Goal: Task Accomplishment & Management: Use online tool/utility

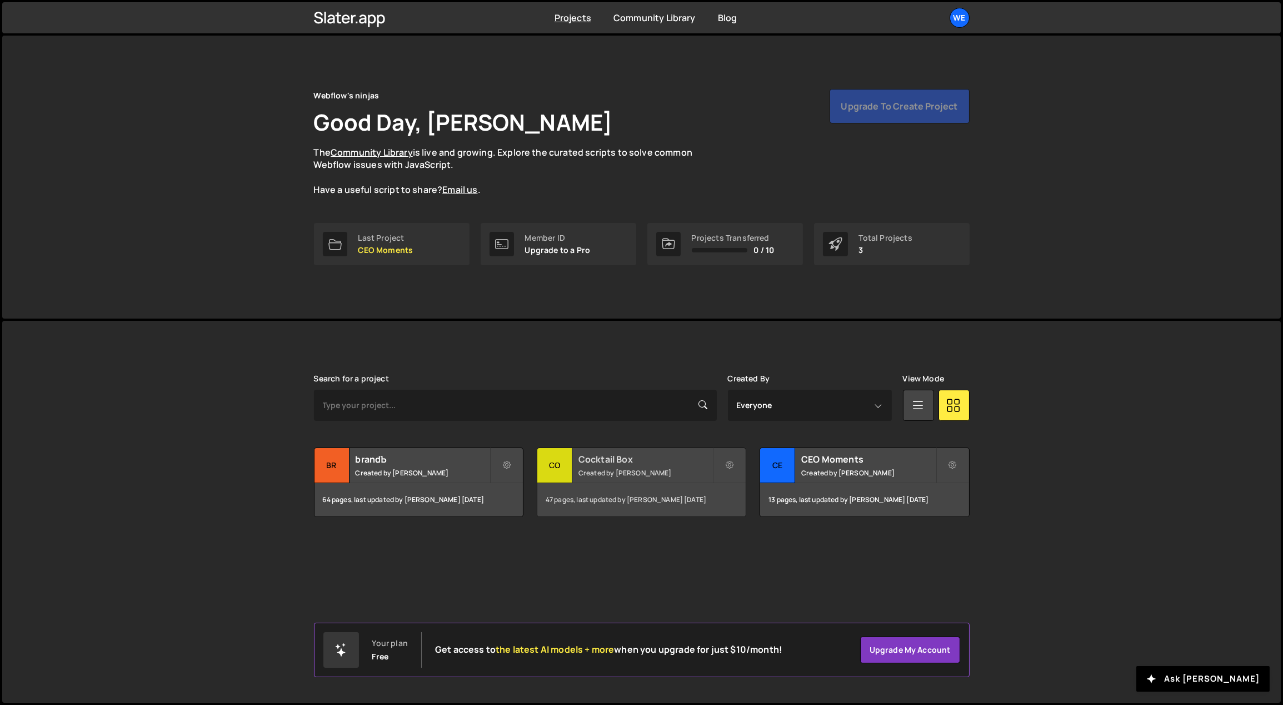
click at [601, 460] on h2 "Cocktail Box" at bounding box center [646, 459] width 134 height 12
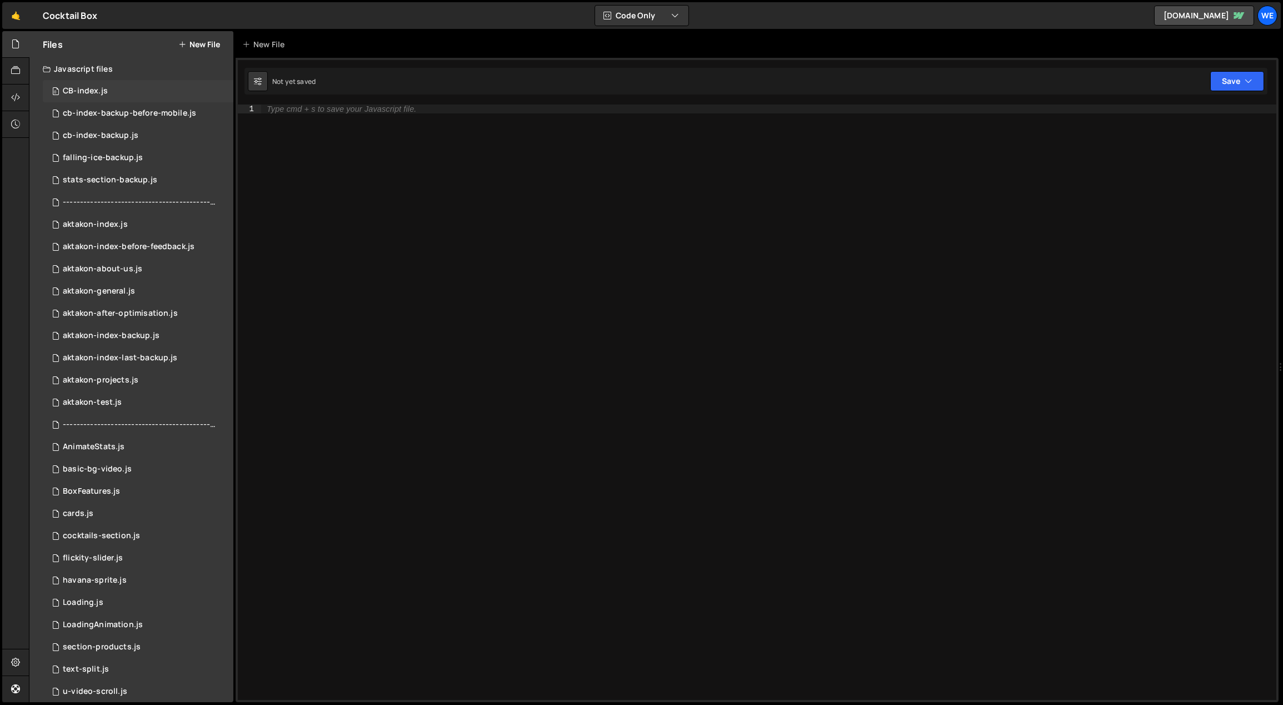
click at [93, 87] on div "CB-index.js" at bounding box center [85, 91] width 45 height 10
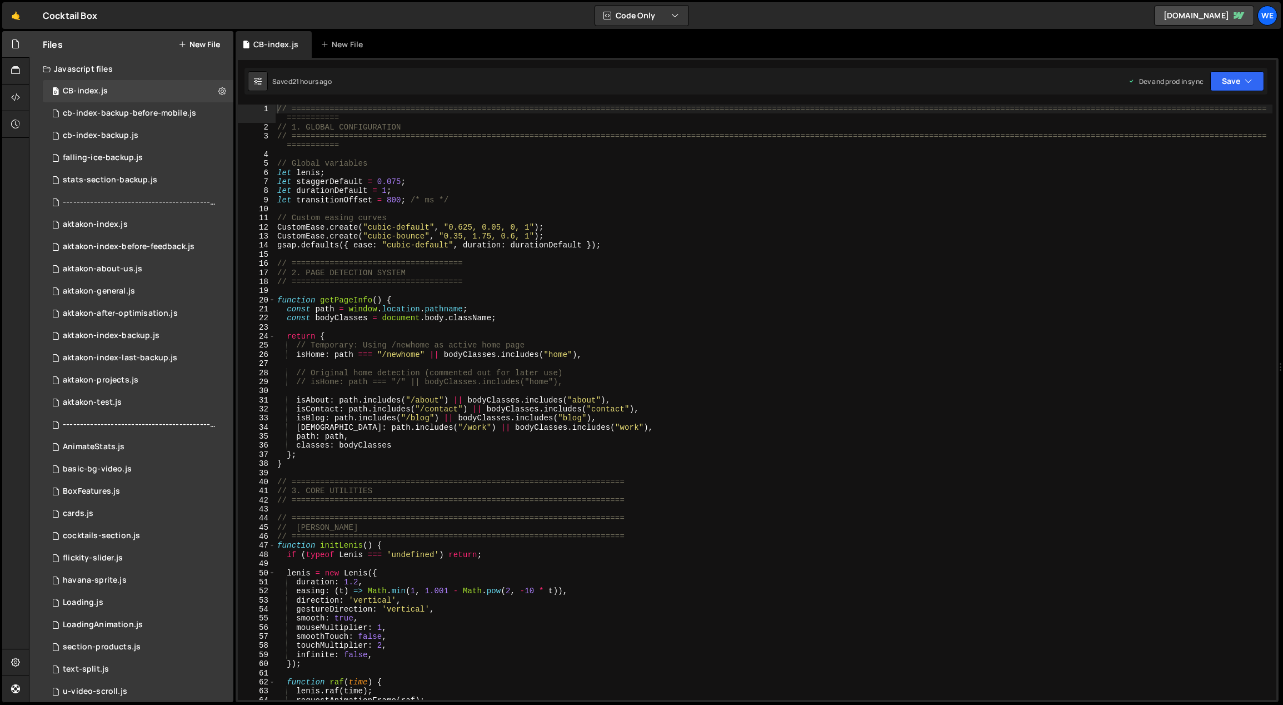
type textarea "const bodyClasses = document.body.className;"
click at [651, 318] on div "// ============================================================================…" at bounding box center [774, 415] width 998 height 623
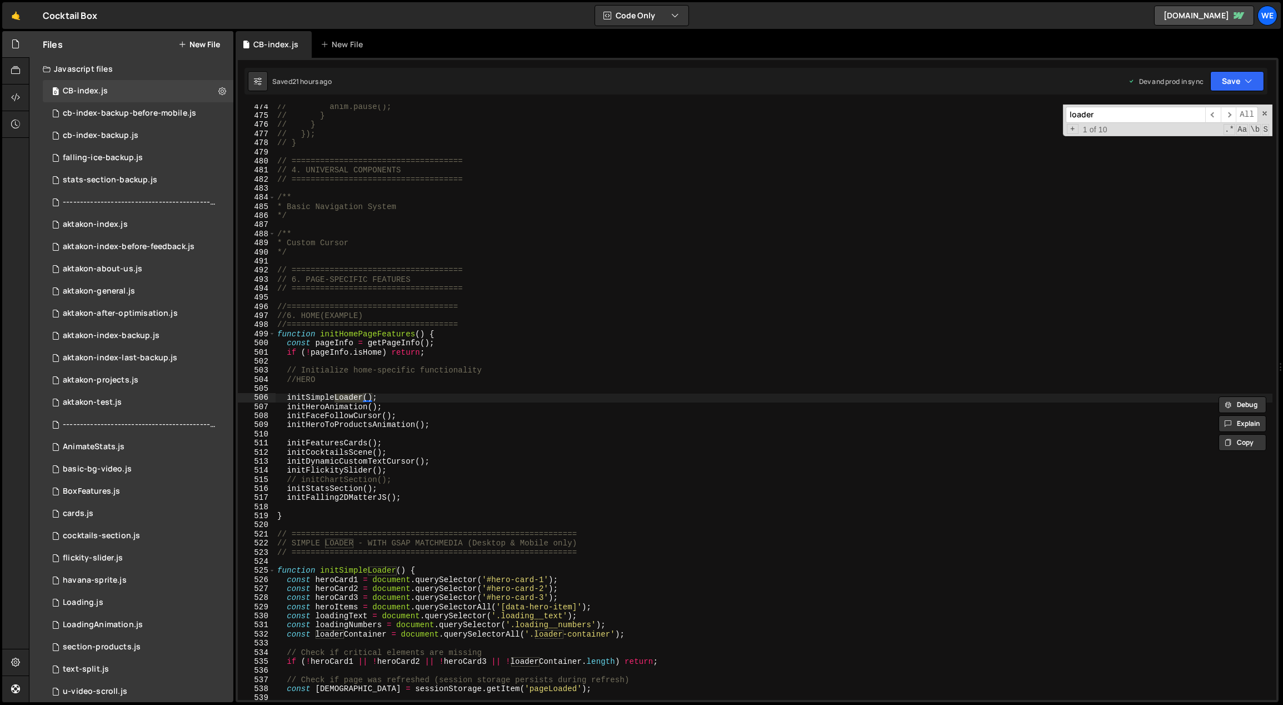
scroll to position [3410, 0]
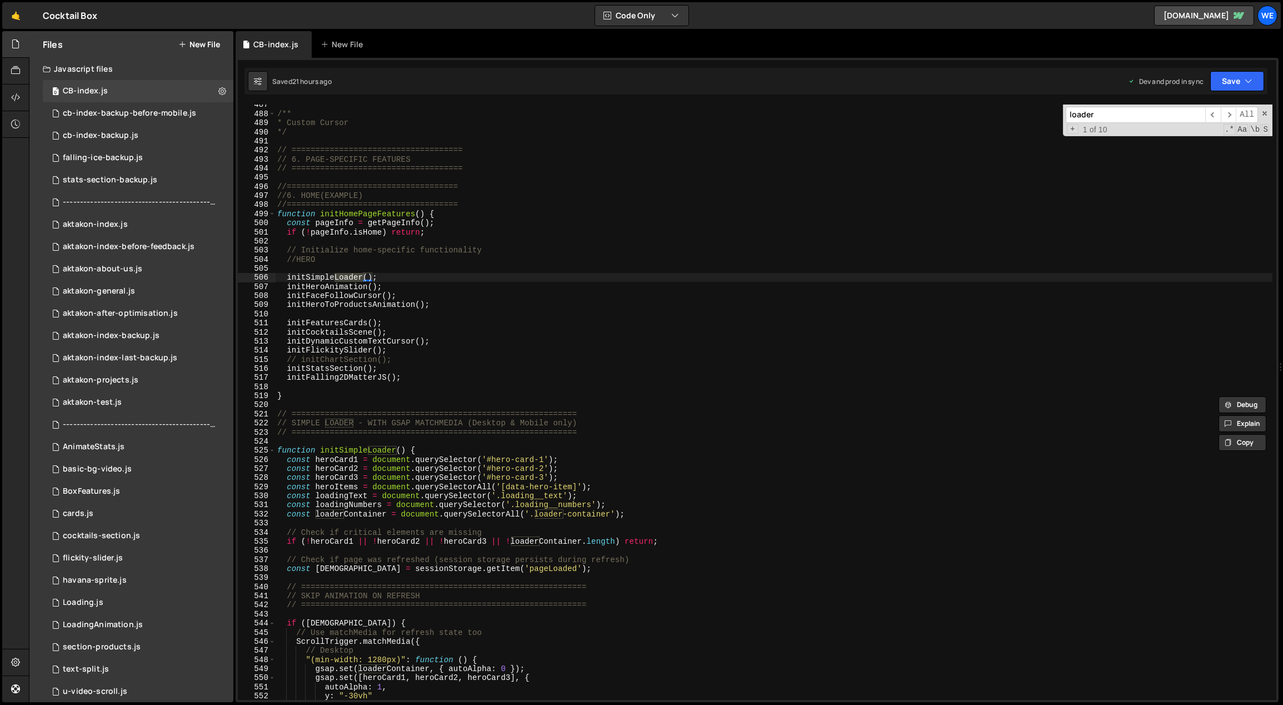
type input "loader"
click at [595, 444] on div "/** * Custom Cursor */ // ==================================== // 6. PAGE-SPECI…" at bounding box center [774, 407] width 998 height 614
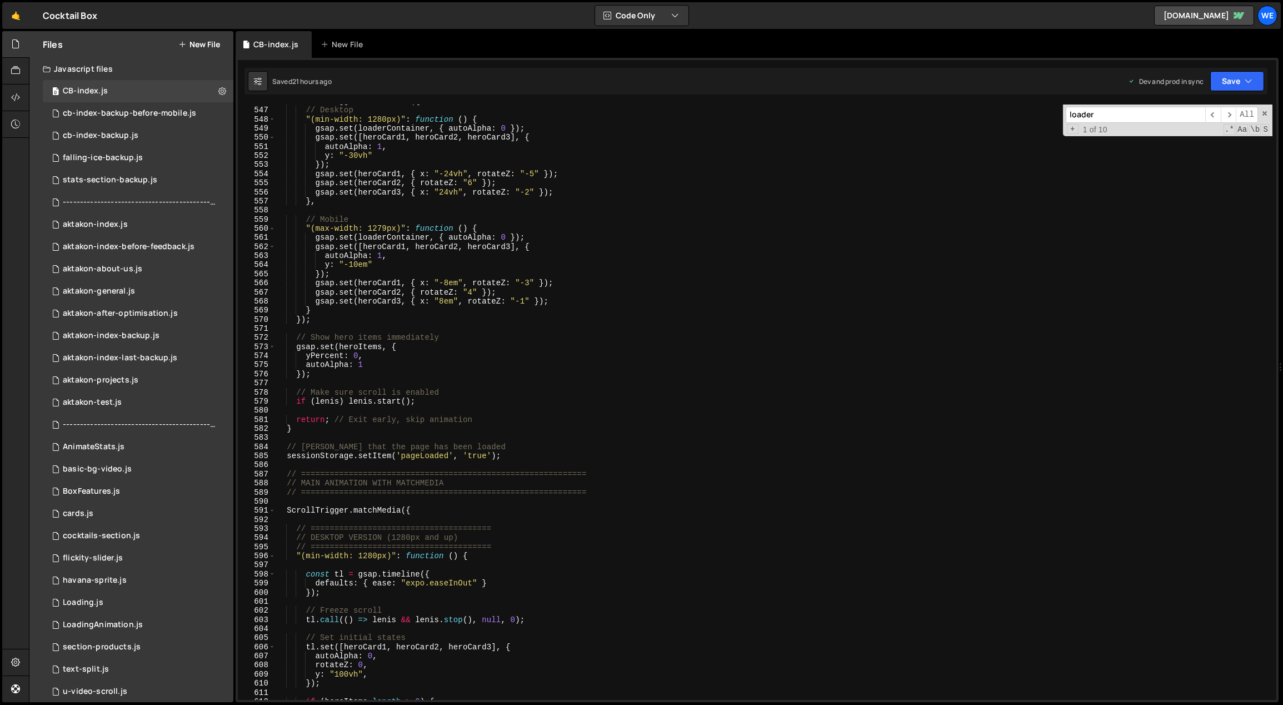
scroll to position [3931, 0]
click at [577, 334] on div "ScrollTrigger . matchMedia ({ // Desktop "(min-width: 1280px)" : function ( ) {…" at bounding box center [774, 404] width 998 height 614
type textarea "// Show hero items immediately"
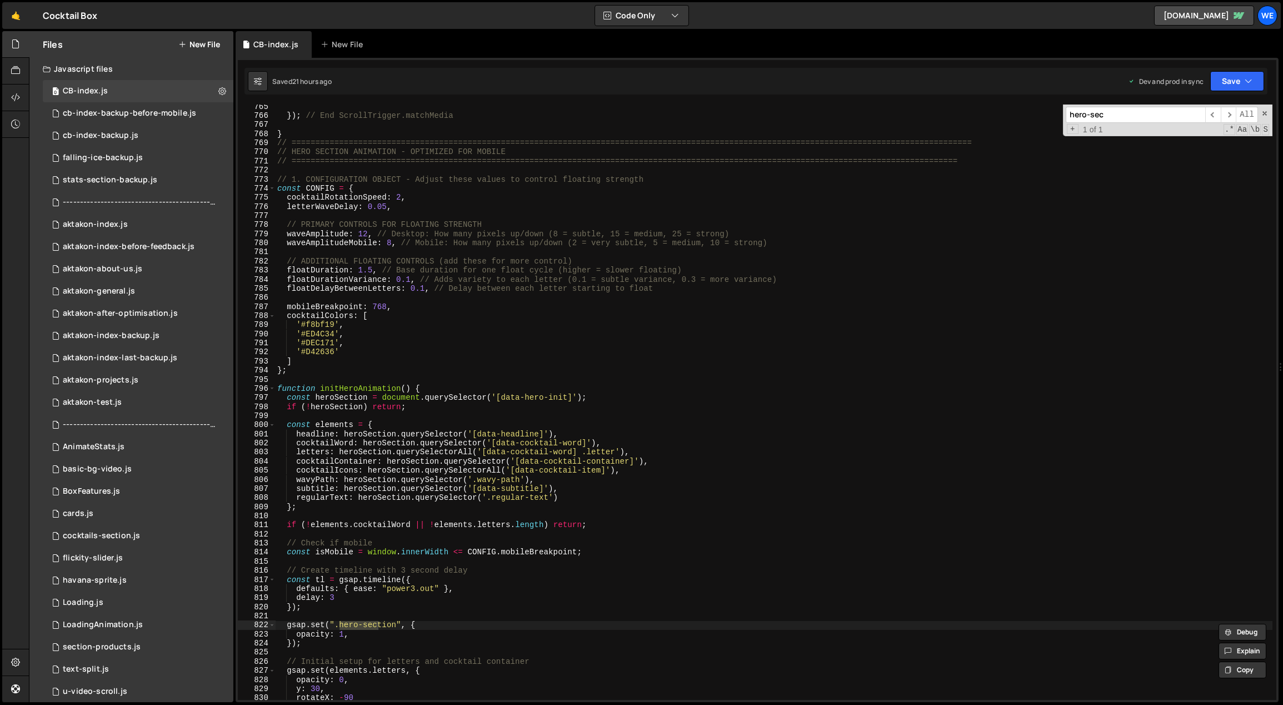
scroll to position [5504, 0]
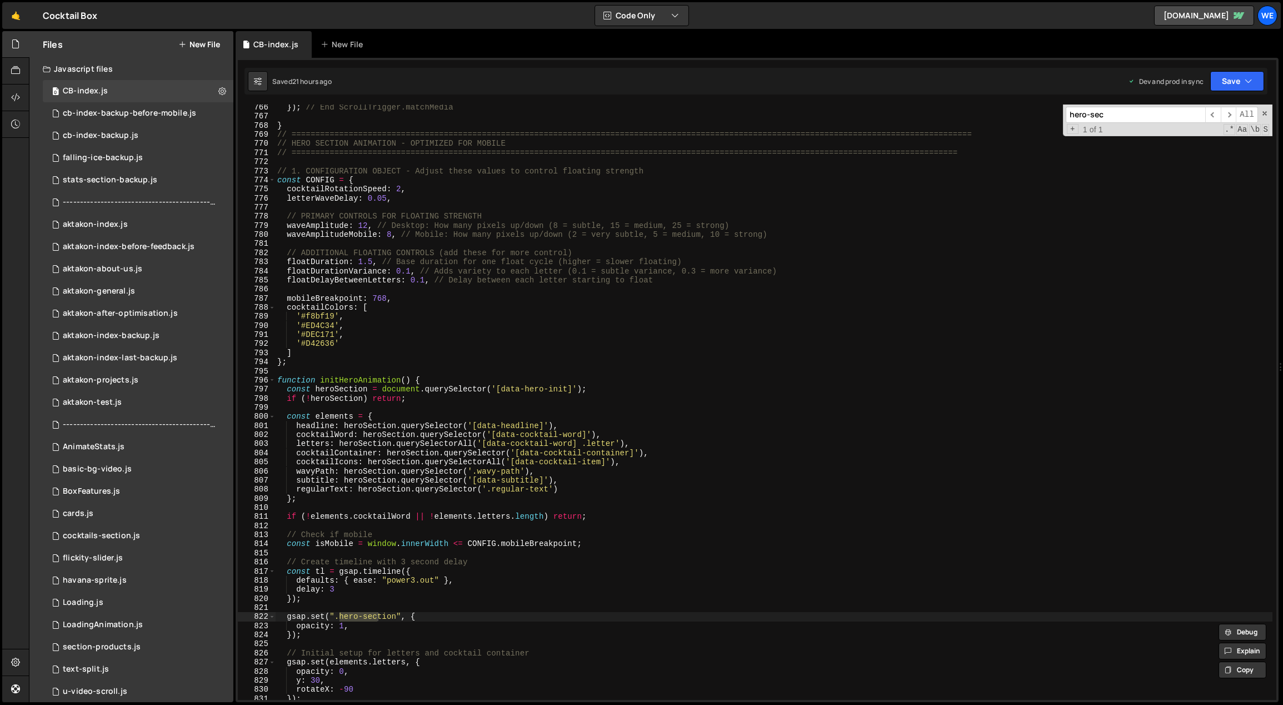
type input "hero-sec"
